Goal: Find specific page/section: Find specific page/section

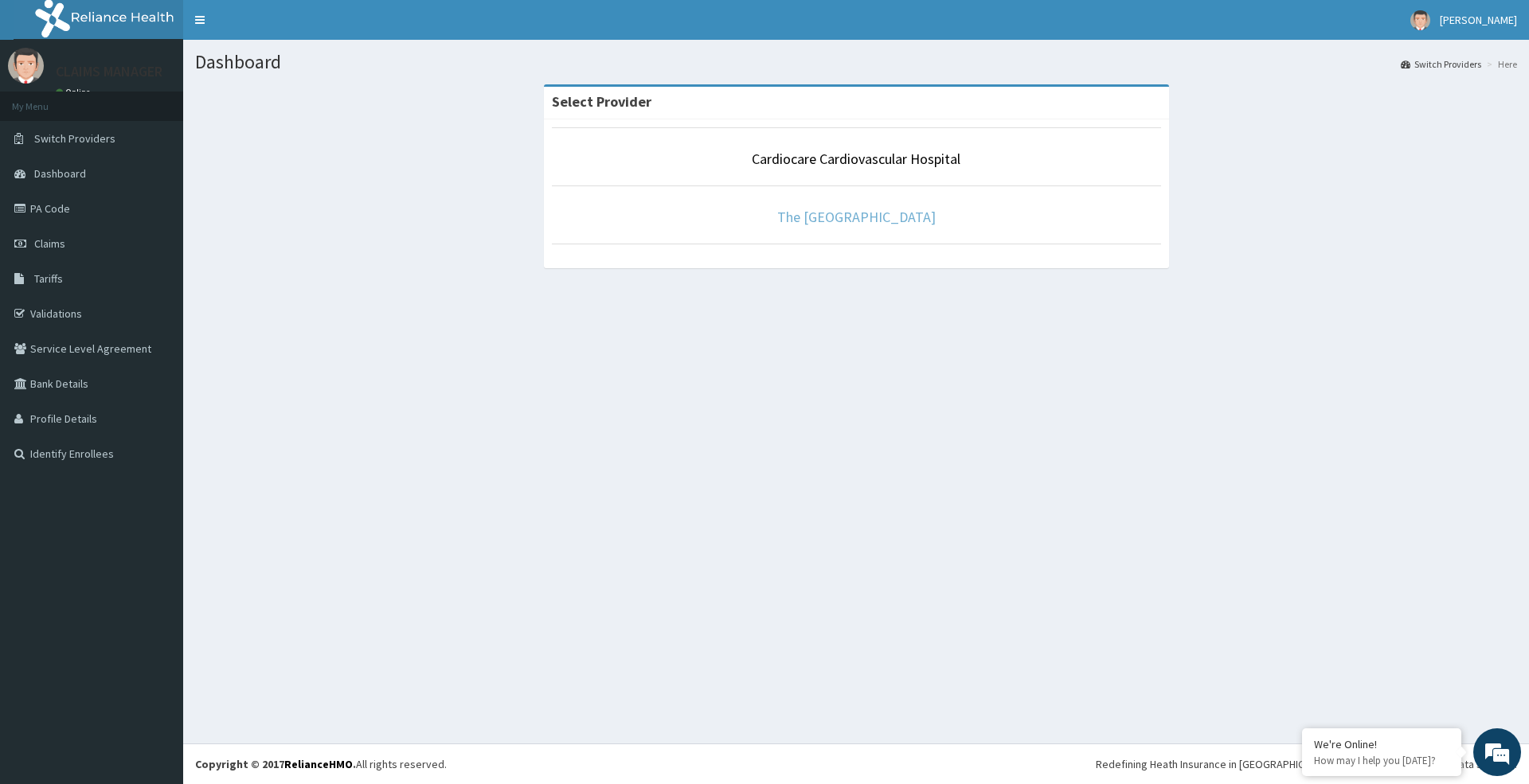
click at [826, 221] on link "The [GEOGRAPHIC_DATA]" at bounding box center [856, 216] width 159 height 18
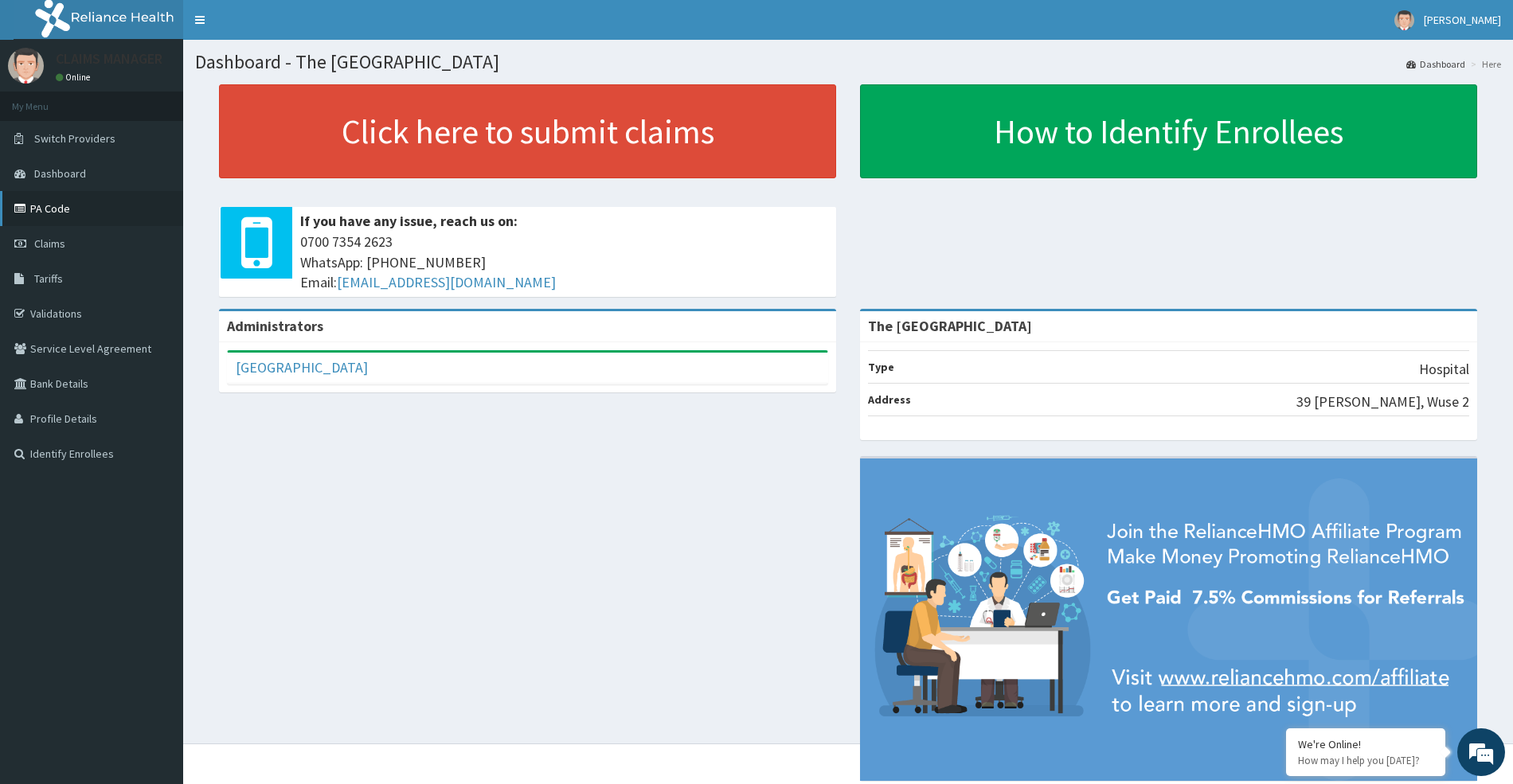
click at [70, 217] on link "PA Code" at bounding box center [91, 208] width 183 height 35
